Goal: Participate in discussion: Engage in conversation with other users on a specific topic

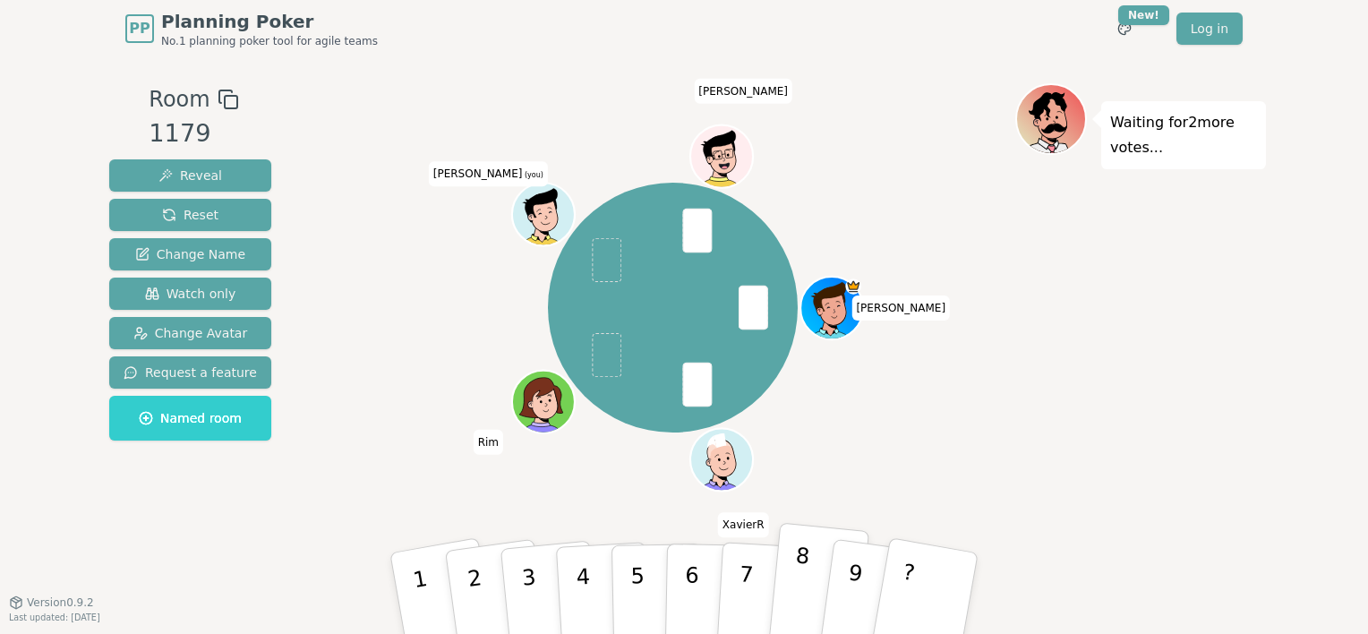
click at [805, 572] on button "8" at bounding box center [818, 594] width 102 height 142
click at [1188, 371] on div "Waiting for [PERSON_NAME] 's vote..." at bounding box center [1140, 329] width 251 height 492
click at [801, 573] on p "8" at bounding box center [799, 591] width 23 height 98
click at [1167, 349] on div "Waiting for [PERSON_NAME] 's vote..." at bounding box center [1140, 329] width 251 height 492
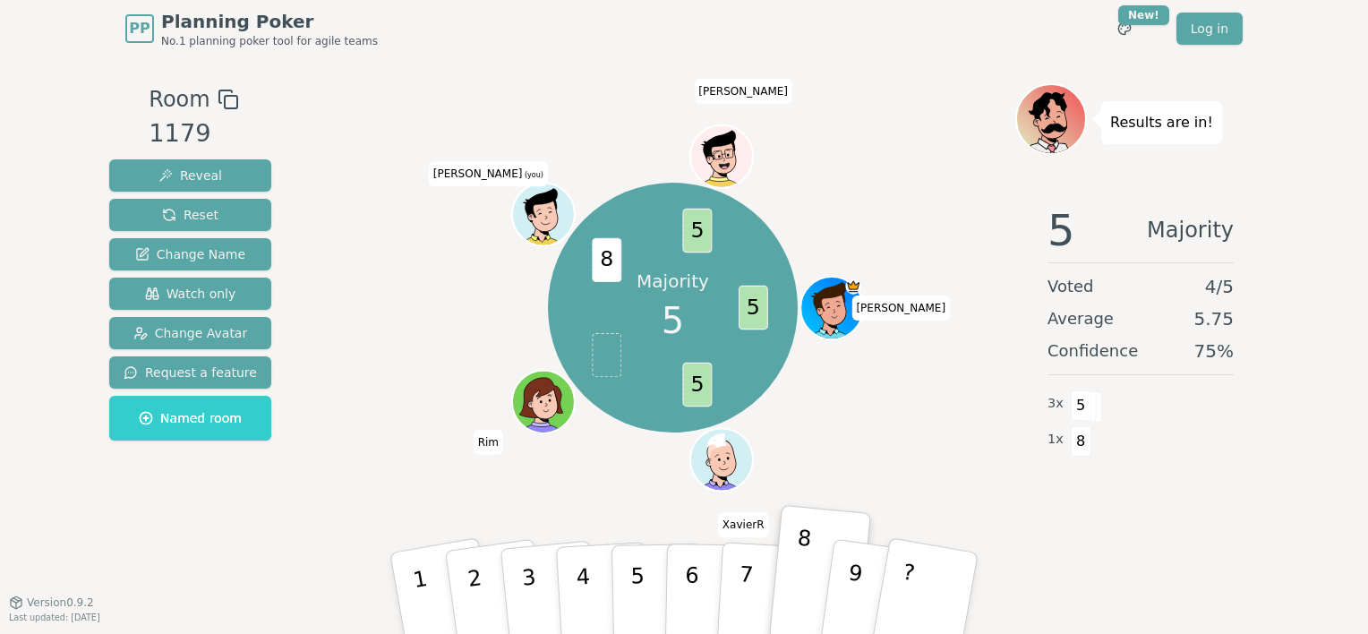
click at [891, 168] on div "Majority 5 5 5 8 5 [PERSON_NAME] Rim [PERSON_NAME] (you) [PERSON_NAME]" at bounding box center [672, 307] width 685 height 384
click at [913, 129] on div "Majority 5 5 5 8 5 [PERSON_NAME] Rim [PERSON_NAME] (you) [PERSON_NAME]" at bounding box center [672, 307] width 685 height 384
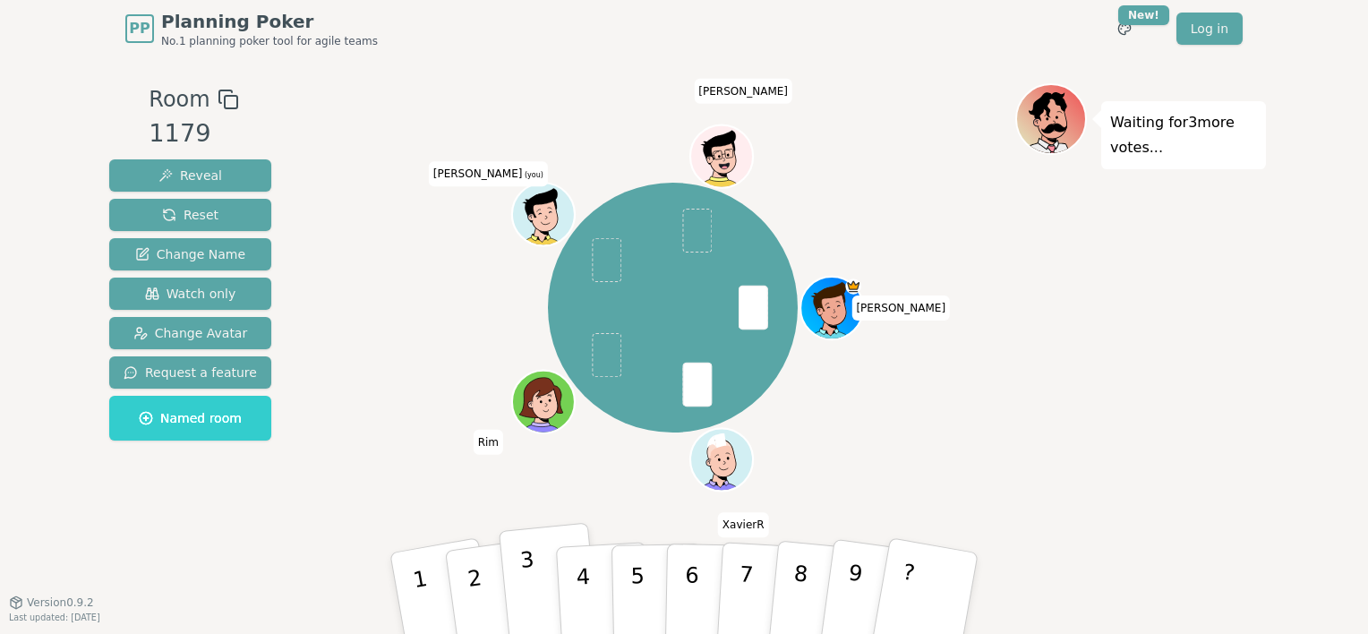
click at [515, 569] on button "3" at bounding box center [550, 594] width 102 height 142
click at [431, 152] on div "[PERSON_NAME] Rim [PERSON_NAME] (you) [PERSON_NAME]" at bounding box center [672, 307] width 685 height 384
click at [587, 557] on button "4" at bounding box center [604, 594] width 98 height 140
click at [644, 598] on button "5" at bounding box center [657, 593] width 92 height 136
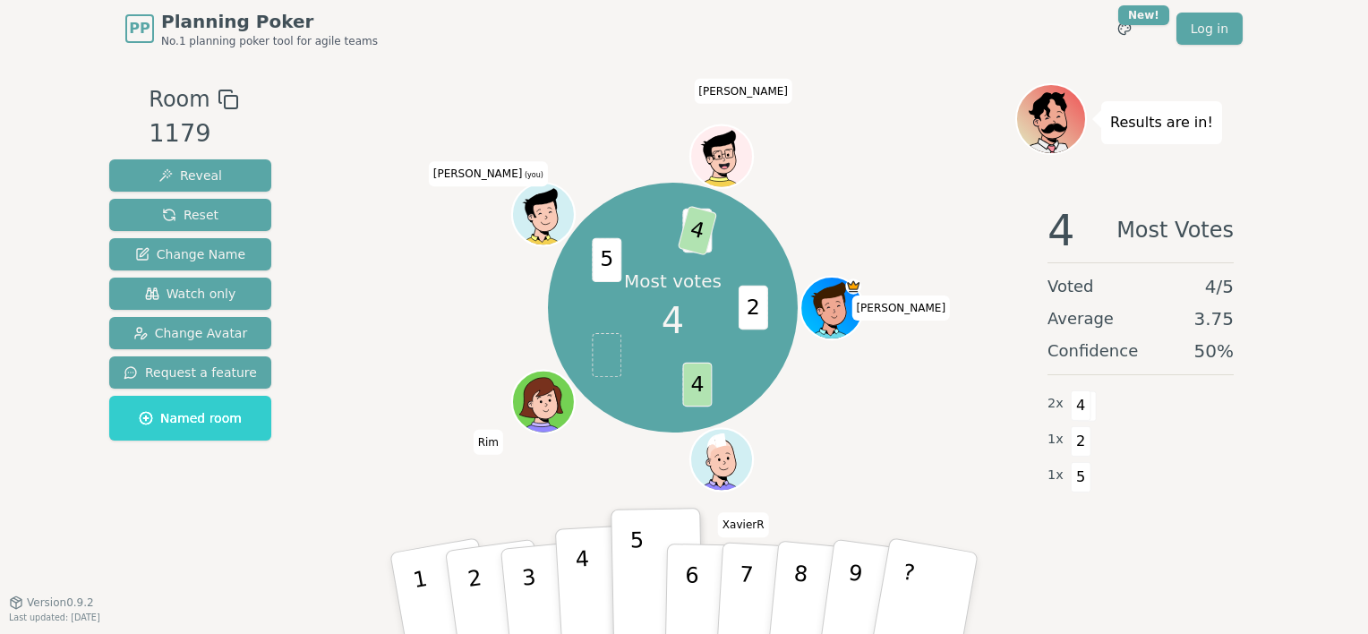
click at [572, 570] on button "4" at bounding box center [604, 594] width 98 height 140
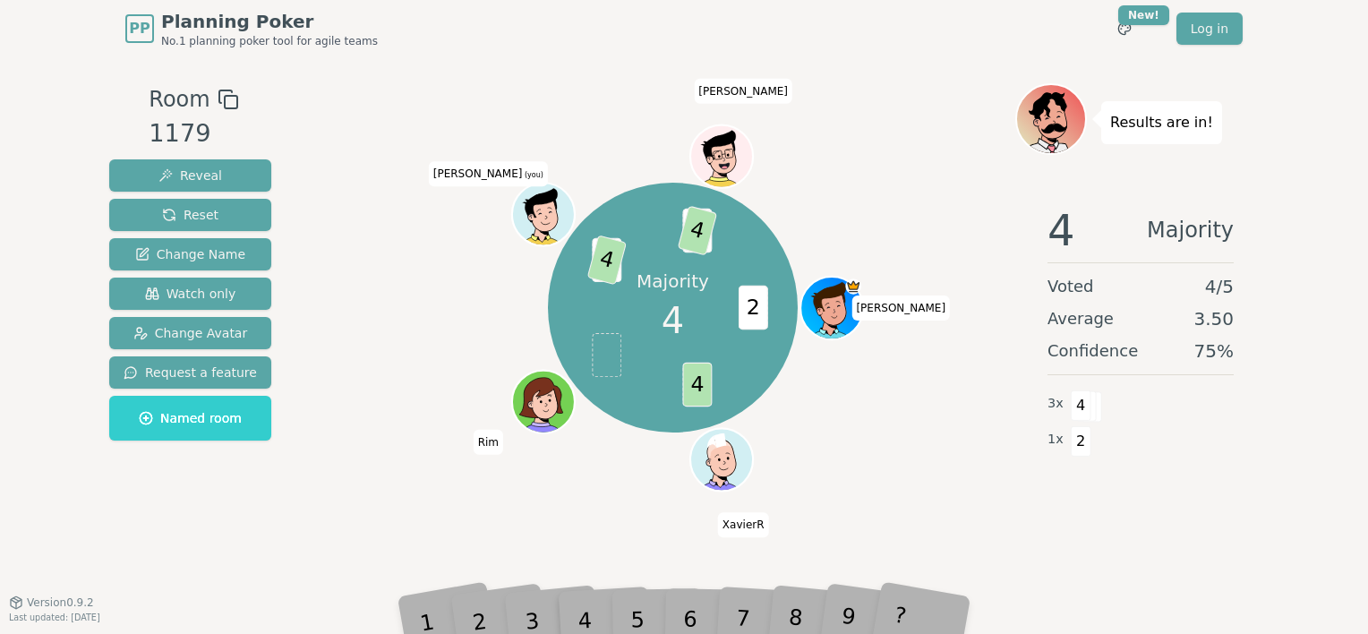
click at [925, 165] on div "Majority 4 2 4 5 4 3 4 [PERSON_NAME] Rim [PERSON_NAME] (you) [PERSON_NAME]" at bounding box center [672, 307] width 685 height 384
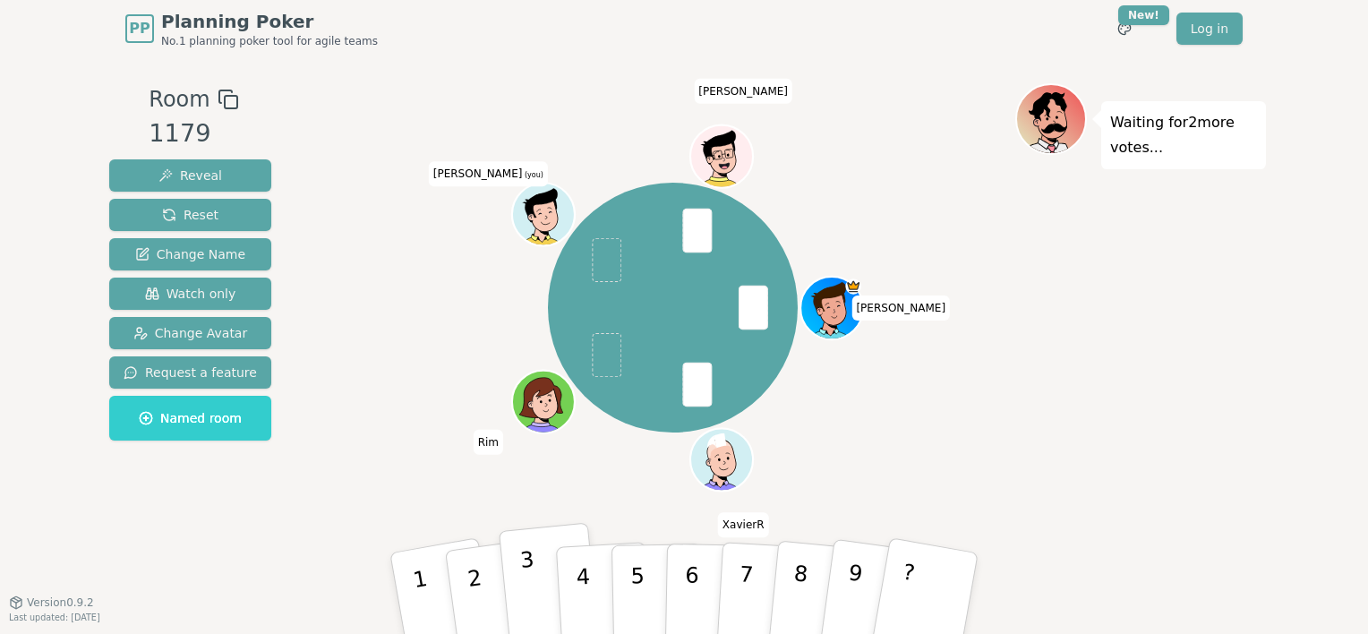
click at [540, 576] on button "3" at bounding box center [550, 594] width 102 height 142
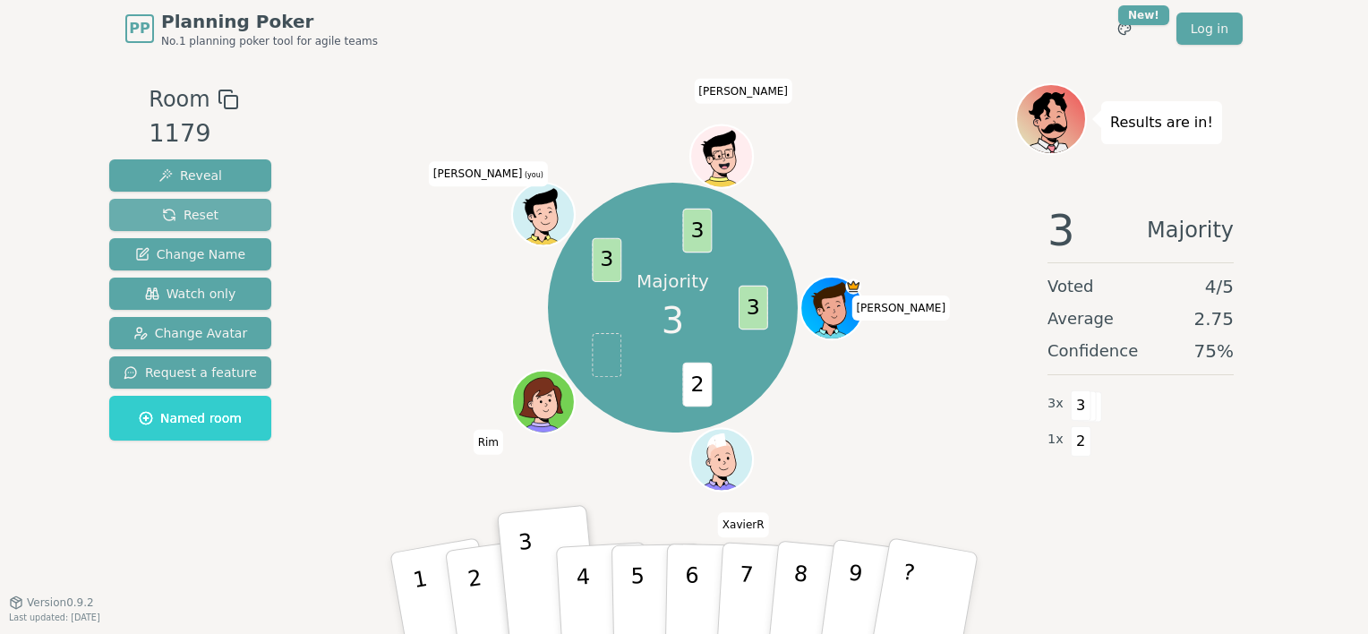
click at [221, 218] on button "Reset" at bounding box center [190, 215] width 162 height 32
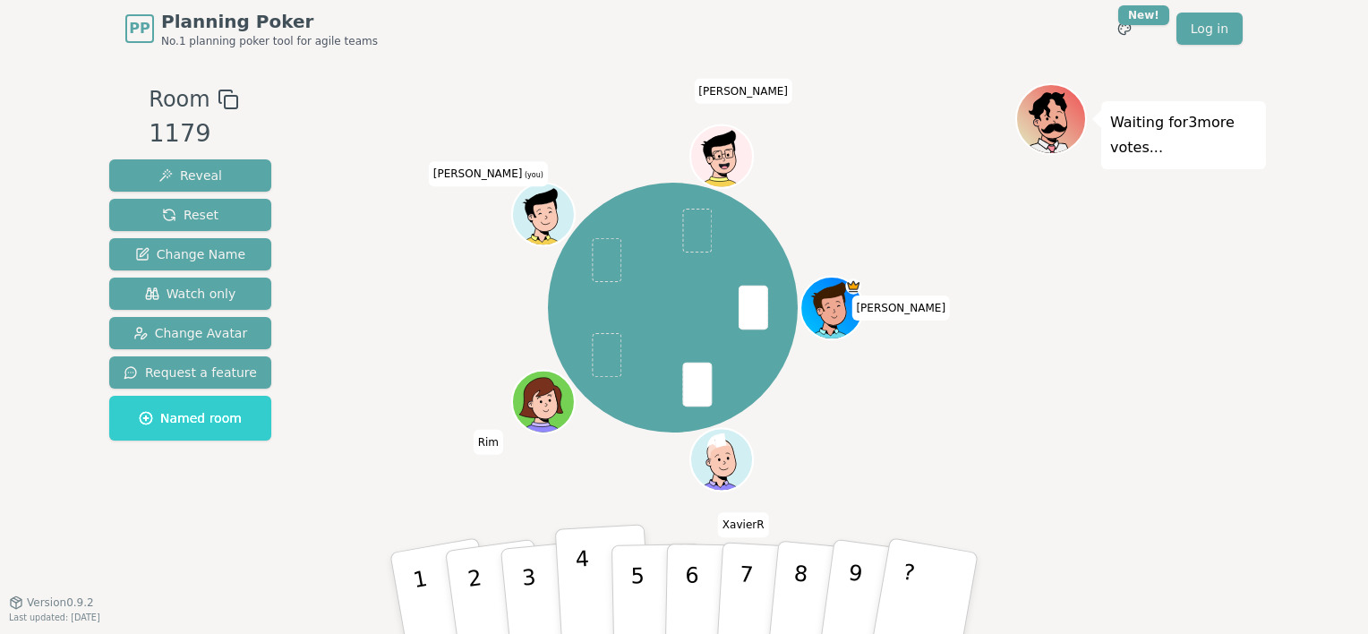
click at [562, 567] on button "4" at bounding box center [604, 594] width 98 height 140
click at [384, 406] on div "[PERSON_NAME] Rim [PERSON_NAME] (you) [PERSON_NAME]" at bounding box center [672, 307] width 685 height 384
click at [526, 571] on p "3" at bounding box center [530, 596] width 23 height 98
click at [978, 373] on div "[PERSON_NAME] Rim [PERSON_NAME] (you) [PERSON_NAME]" at bounding box center [672, 307] width 685 height 384
click at [527, 577] on p "3" at bounding box center [530, 596] width 23 height 98
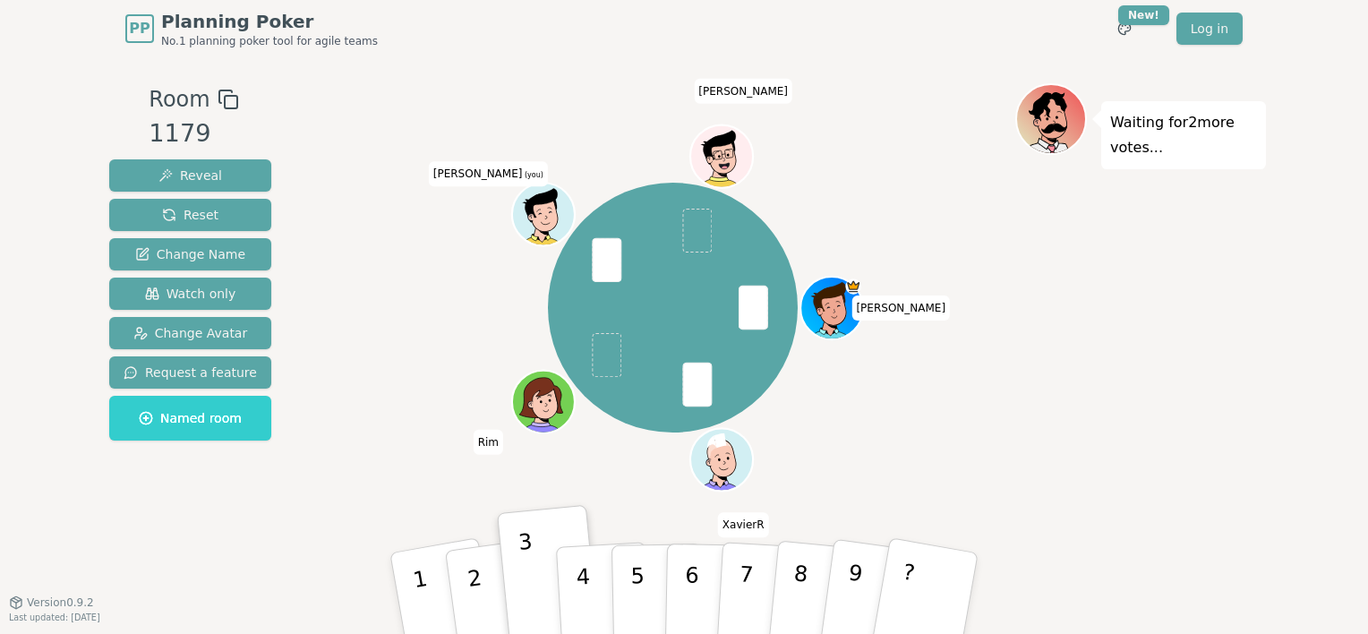
click at [353, 360] on div "[PERSON_NAME] Rim [PERSON_NAME] (you) [PERSON_NAME]" at bounding box center [672, 307] width 685 height 384
click at [526, 605] on p "3" at bounding box center [530, 596] width 23 height 98
click at [1113, 308] on div "Waiting for 5 more votes..." at bounding box center [1140, 329] width 251 height 492
click at [536, 579] on button "3" at bounding box center [550, 594] width 102 height 142
